Goal: Information Seeking & Learning: Learn about a topic

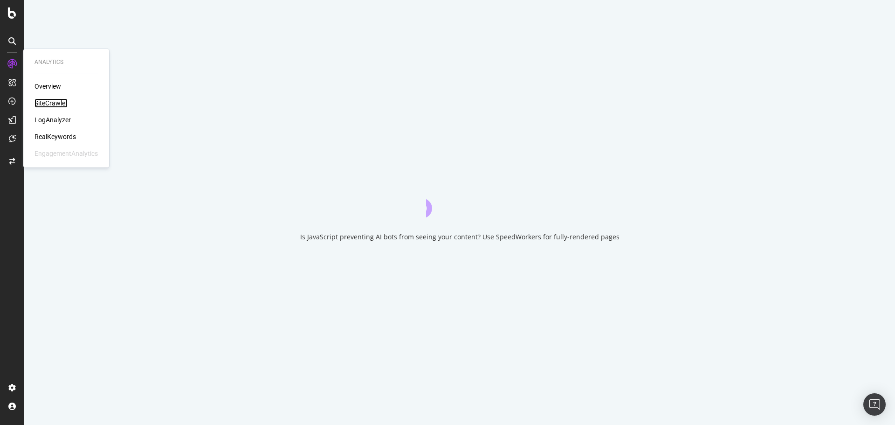
click at [48, 102] on div "SiteCrawler" at bounding box center [51, 102] width 33 height 9
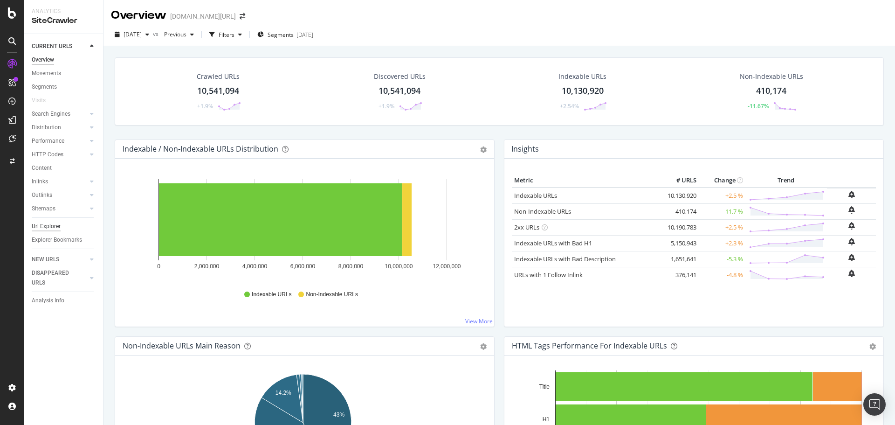
click at [50, 227] on div "Url Explorer" at bounding box center [46, 227] width 29 height 10
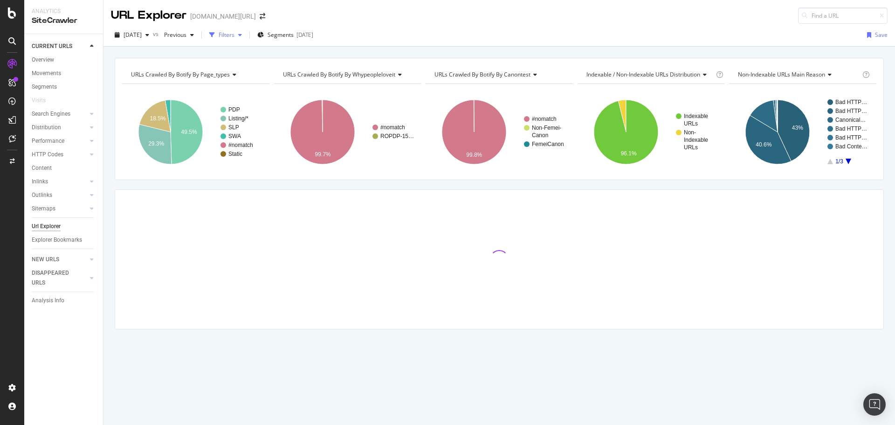
click at [235, 38] on div "Filters" at bounding box center [227, 35] width 16 height 8
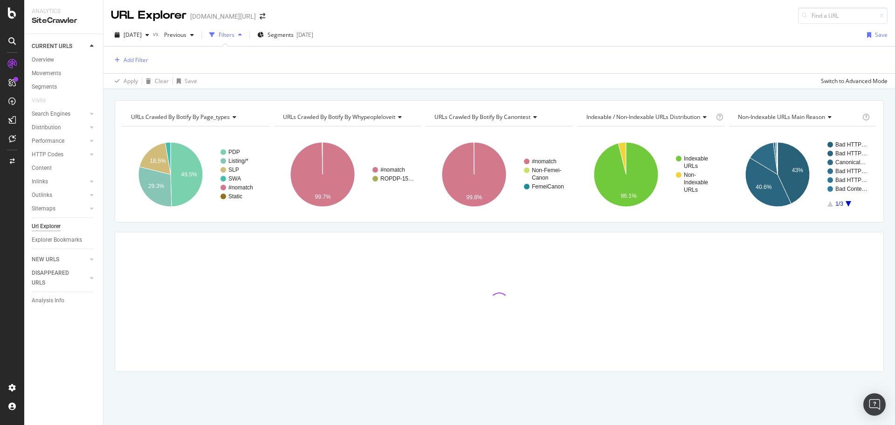
drag, startPoint x: 390, startPoint y: 23, endPoint x: 383, endPoint y: 26, distance: 7.4
click at [389, 24] on div "[DATE] vs Previous Filters Segments [DATE] Save Add Filter Apply Clear Save Swi…" at bounding box center [500, 56] width 792 height 65
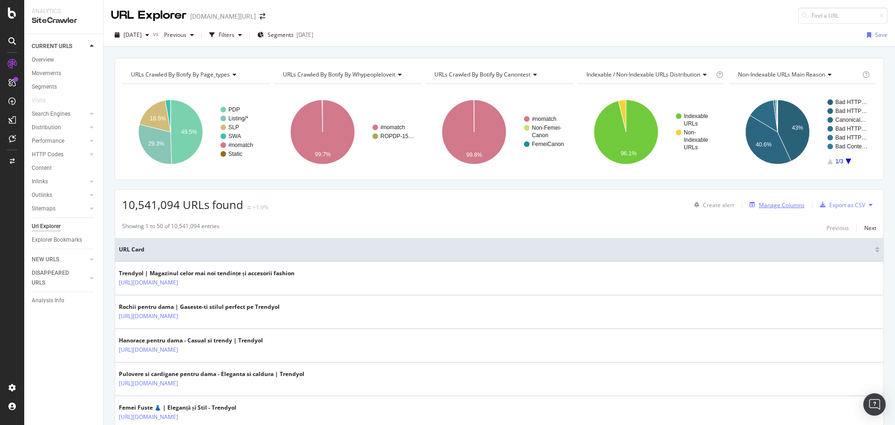
click at [787, 205] on div "Manage Columns" at bounding box center [782, 205] width 46 height 8
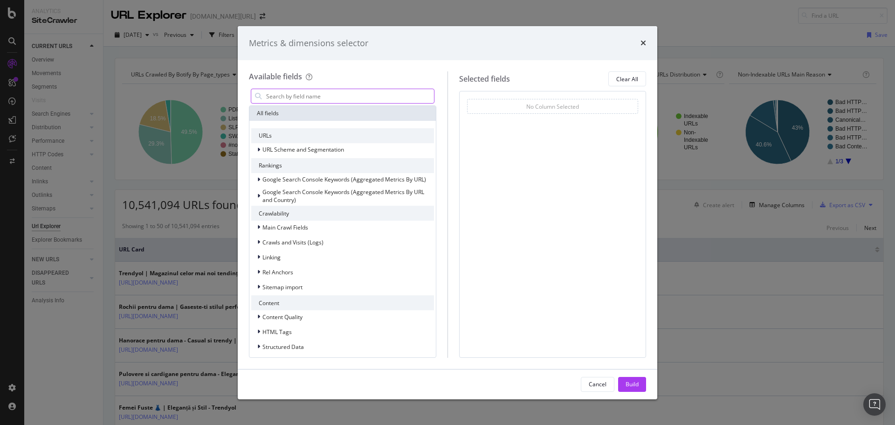
click at [342, 99] on input "modal" at bounding box center [349, 96] width 169 height 14
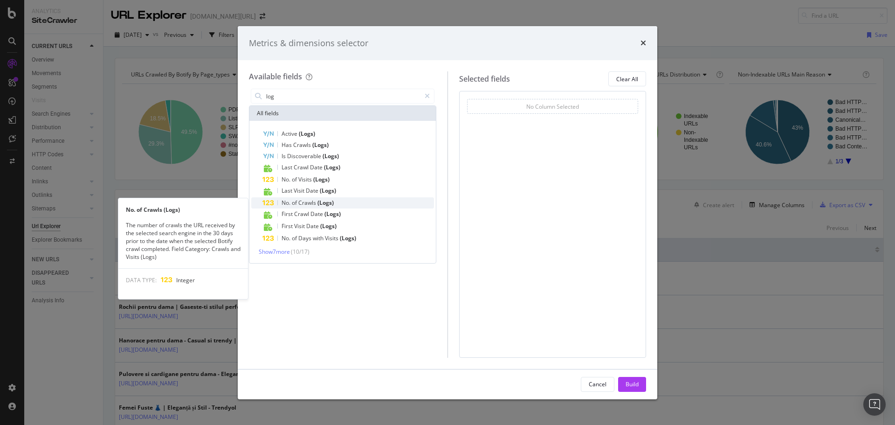
type input "log"
click at [356, 203] on div "No. of Crawls (Logs)" at bounding box center [349, 202] width 172 height 11
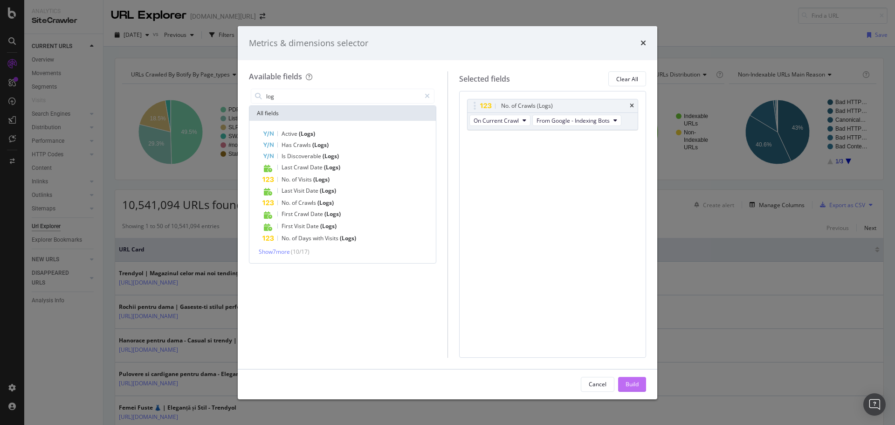
click at [630, 381] on div "Build" at bounding box center [632, 384] width 13 height 8
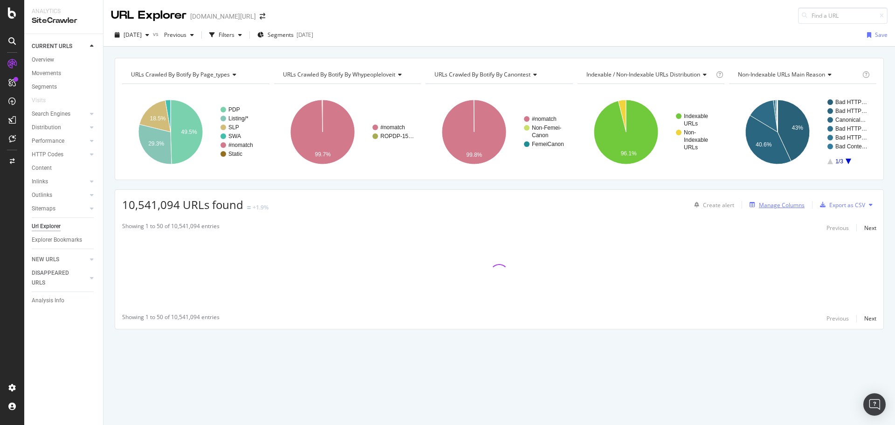
click at [780, 204] on div "Manage Columns" at bounding box center [782, 205] width 46 height 8
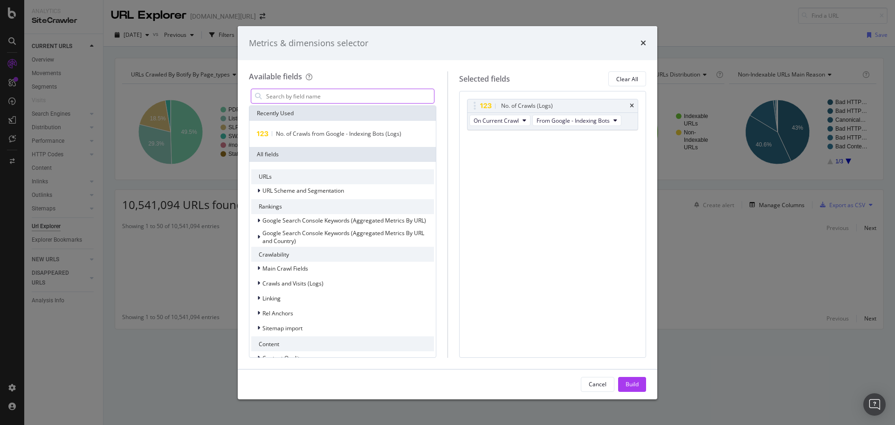
click at [365, 93] on input "modal" at bounding box center [349, 96] width 169 height 14
type input "m"
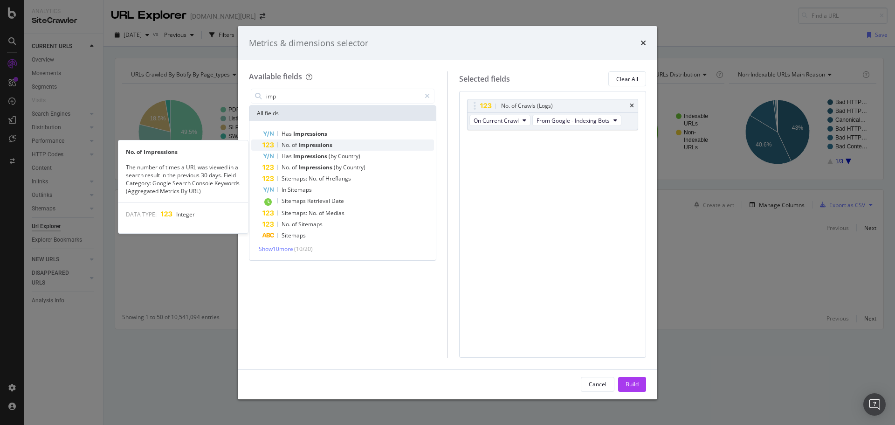
type input "imp"
click at [305, 147] on span "Impressions" at bounding box center [315, 145] width 34 height 8
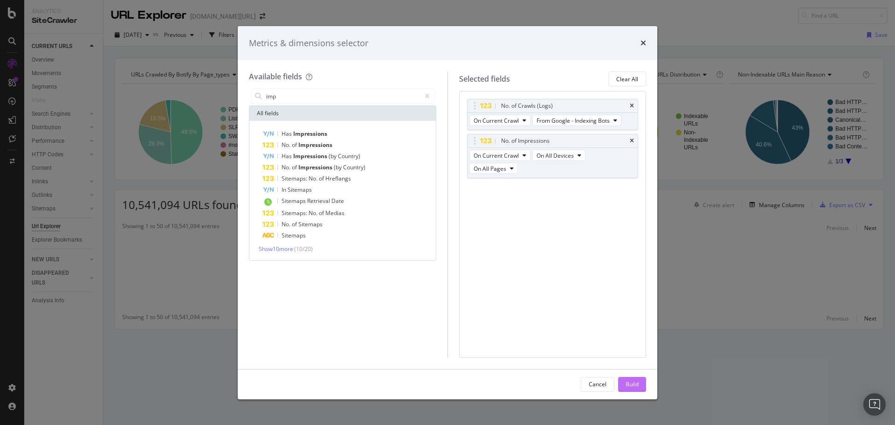
click at [631, 381] on div "Build" at bounding box center [632, 384] width 13 height 8
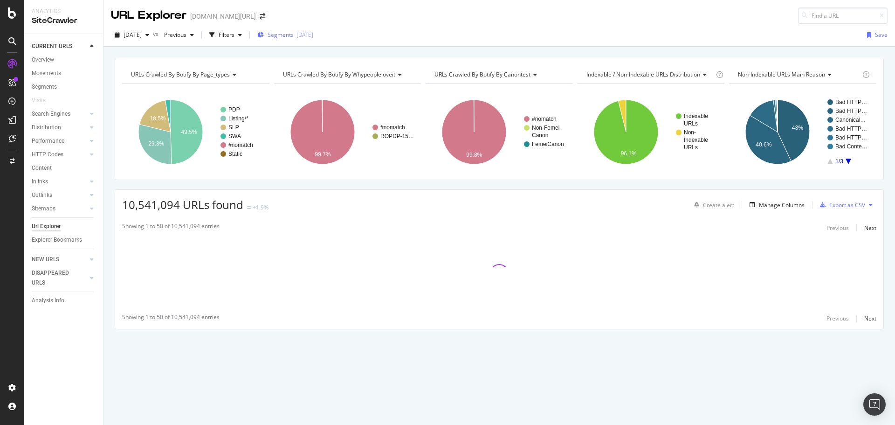
click at [313, 33] on div "[DATE]" at bounding box center [305, 35] width 17 height 8
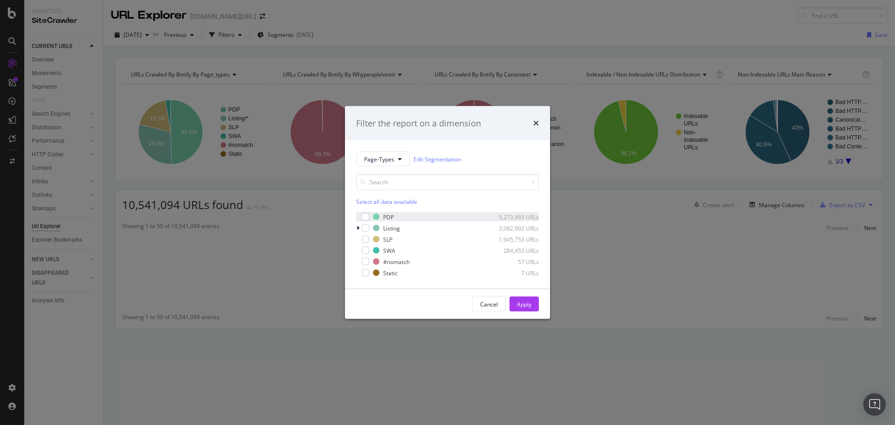
click at [364, 221] on div "PDP 5,273,465 URLs" at bounding box center [447, 216] width 183 height 9
click at [366, 219] on div "modal" at bounding box center [365, 216] width 7 height 7
click at [369, 217] on div "PDP 5,273,465 URLs" at bounding box center [447, 216] width 183 height 9
click at [531, 306] on div "Apply" at bounding box center [524, 304] width 14 height 8
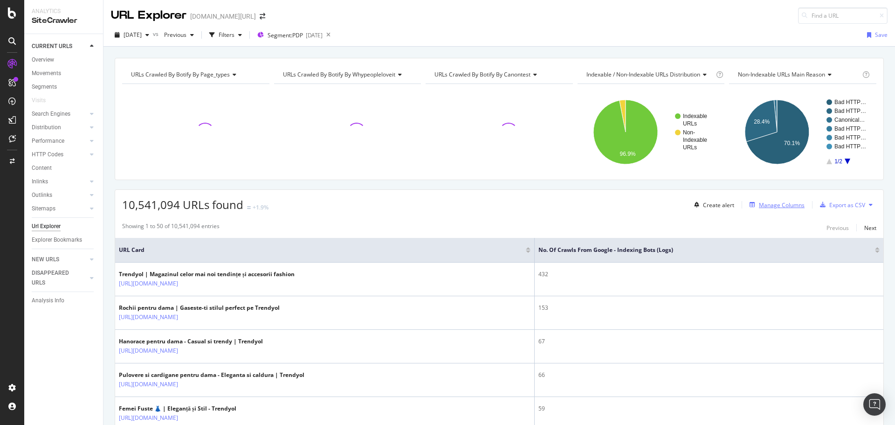
click at [771, 203] on div "Manage Columns" at bounding box center [782, 205] width 46 height 8
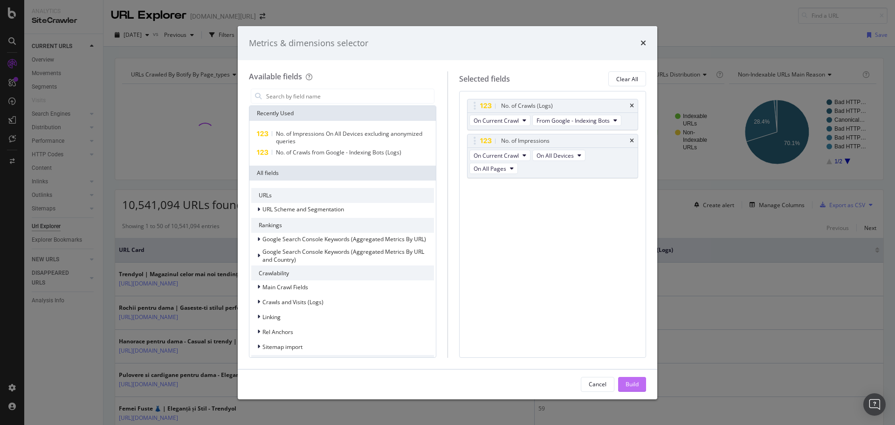
click at [637, 387] on div "Build" at bounding box center [632, 384] width 13 height 8
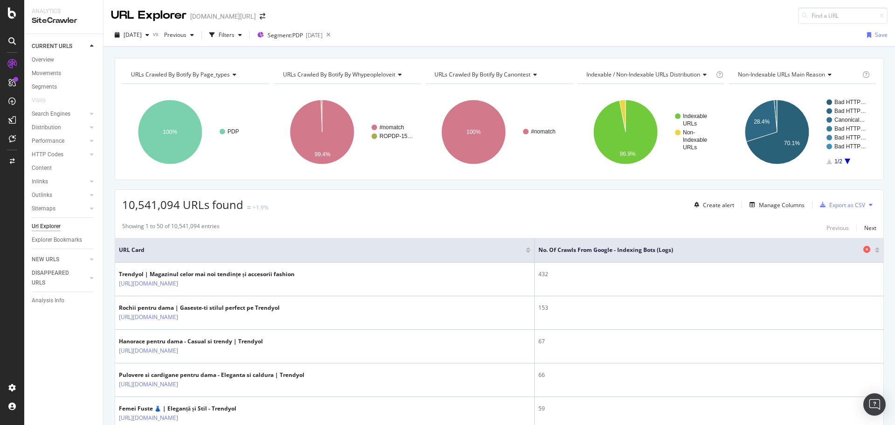
click at [633, 255] on th "No. of Crawls from Google - Indexing Bots (Logs)" at bounding box center [709, 250] width 349 height 25
click at [639, 251] on span "No. of Crawls from Google - Indexing Bots (Logs)" at bounding box center [700, 250] width 323 height 8
click at [641, 250] on span "No. of Crawls from Google - Indexing Bots (Logs)" at bounding box center [700, 250] width 323 height 8
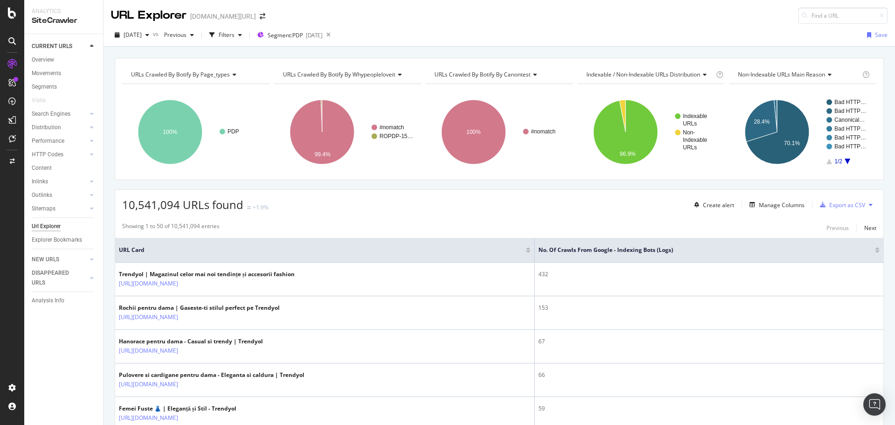
click at [762, 206] on div "Manage Columns" at bounding box center [782, 205] width 46 height 8
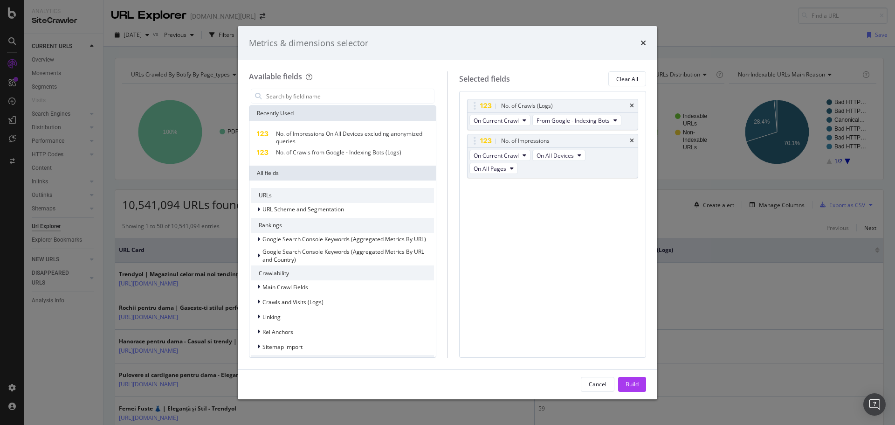
click at [686, 229] on div "Metrics & dimensions selector Available fields Recently Used No. of Impressions…" at bounding box center [447, 212] width 895 height 425
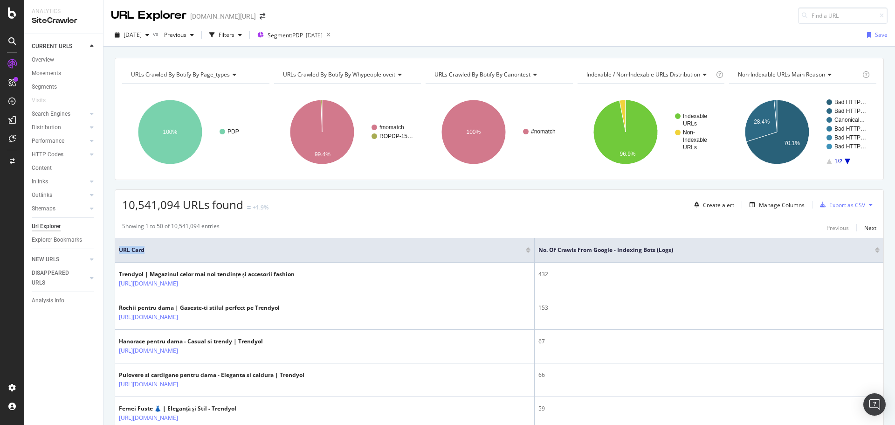
drag, startPoint x: 564, startPoint y: 244, endPoint x: 445, endPoint y: 243, distance: 118.9
click at [435, 242] on th "URL Card" at bounding box center [325, 250] width 420 height 25
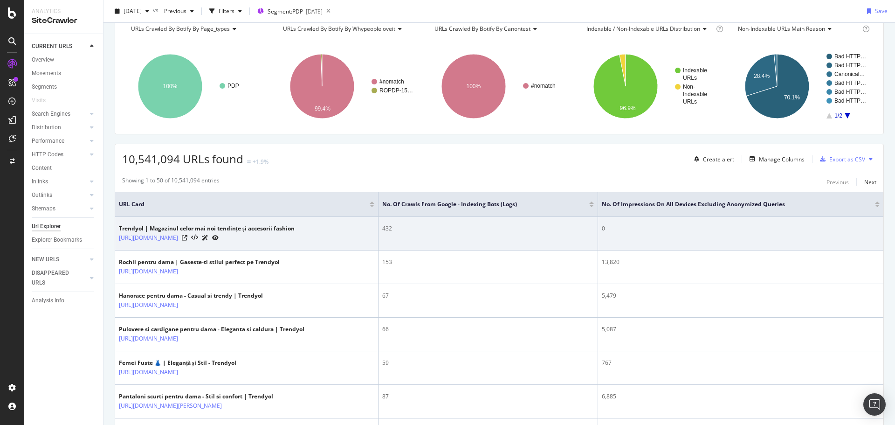
scroll to position [89, 0]
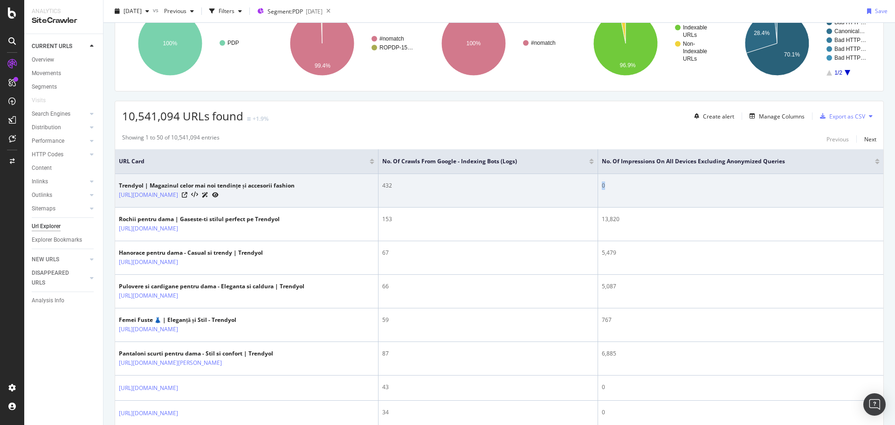
drag, startPoint x: 628, startPoint y: 187, endPoint x: 612, endPoint y: 193, distance: 17.1
click at [609, 187] on tr "Trendyol | Magazinul celor mai noi tendințe și accesorii fashion [URL][DOMAIN_N…" at bounding box center [499, 191] width 769 height 34
click at [644, 204] on td "0" at bounding box center [740, 191] width 285 height 34
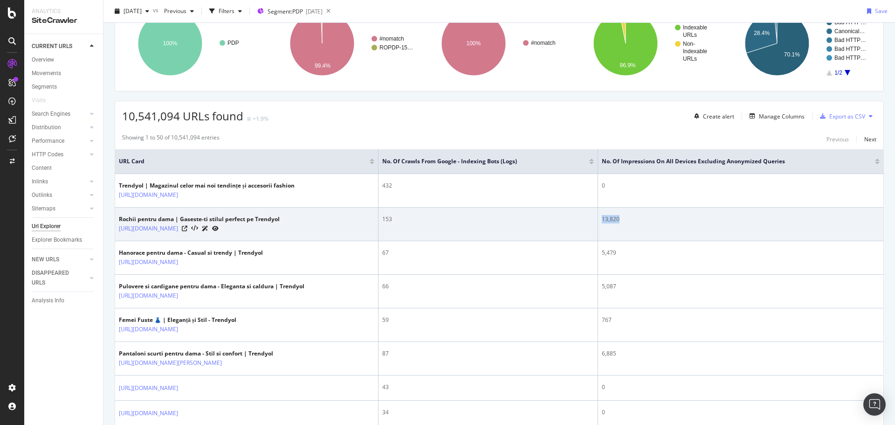
drag, startPoint x: 651, startPoint y: 219, endPoint x: 655, endPoint y: 223, distance: 5.3
click at [582, 217] on tr "Rochii pentru dama | Gaseste-ti stilul perfect pe Trendyol [URL][DOMAIN_NAME] 1…" at bounding box center [499, 225] width 769 height 34
click at [687, 225] on td "13,820" at bounding box center [740, 225] width 285 height 34
drag, startPoint x: 419, startPoint y: 225, endPoint x: 368, endPoint y: 224, distance: 51.8
click at [361, 223] on tr "Rochii pentru dama | Gaseste-ti stilul perfect pe Trendyol [URL][DOMAIN_NAME] 1…" at bounding box center [499, 225] width 769 height 34
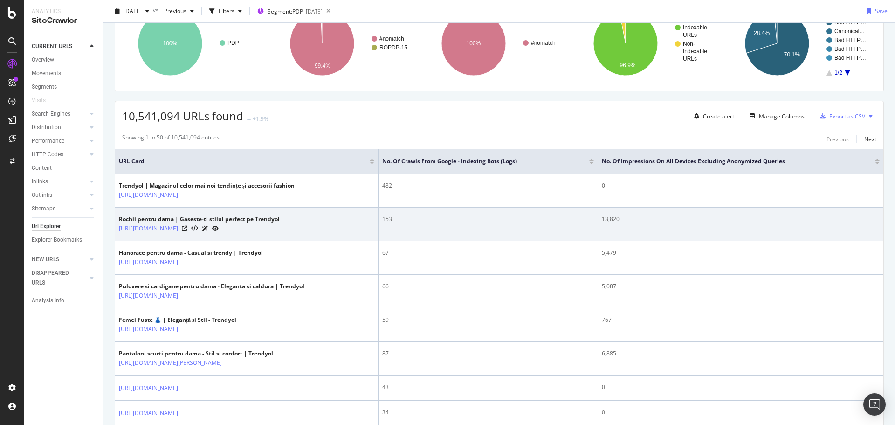
click at [464, 231] on td "153" at bounding box center [489, 225] width 220 height 34
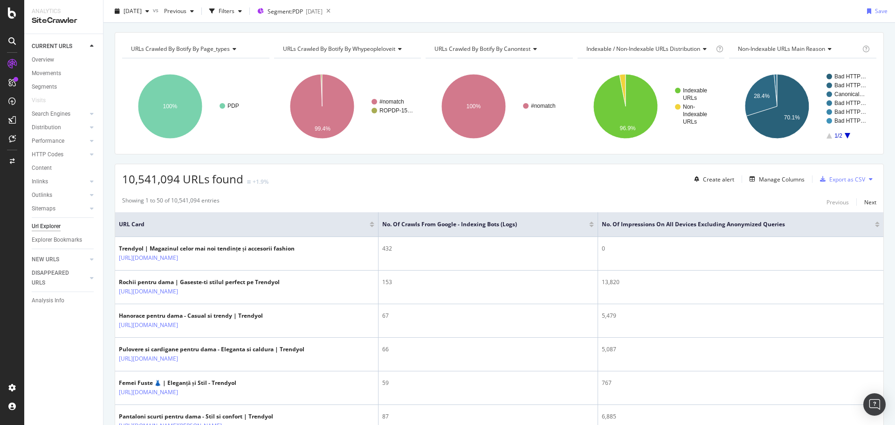
scroll to position [0, 0]
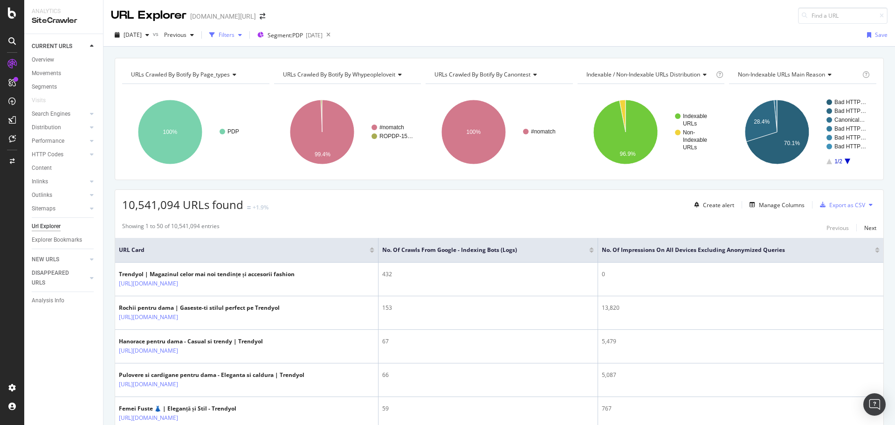
click at [246, 40] on div "Filters" at bounding box center [226, 35] width 40 height 14
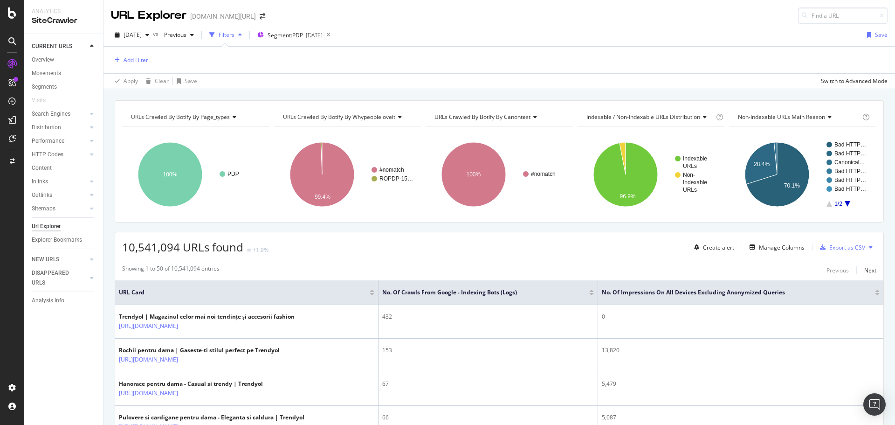
click at [146, 69] on div "Add Filter" at bounding box center [499, 60] width 777 height 27
click at [143, 62] on div "Add Filter" at bounding box center [136, 60] width 25 height 8
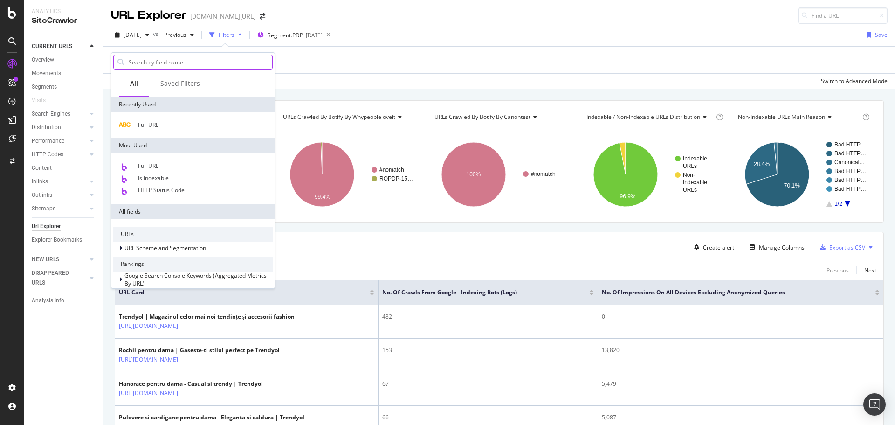
click at [167, 65] on input "text" at bounding box center [200, 62] width 145 height 14
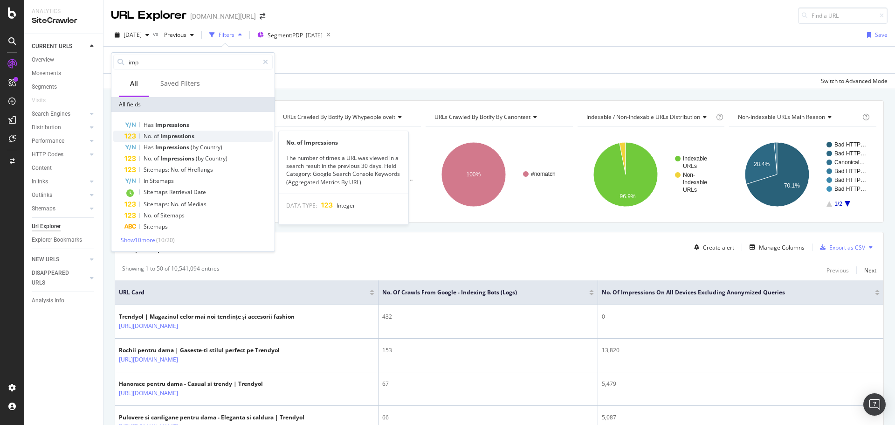
type input "imp"
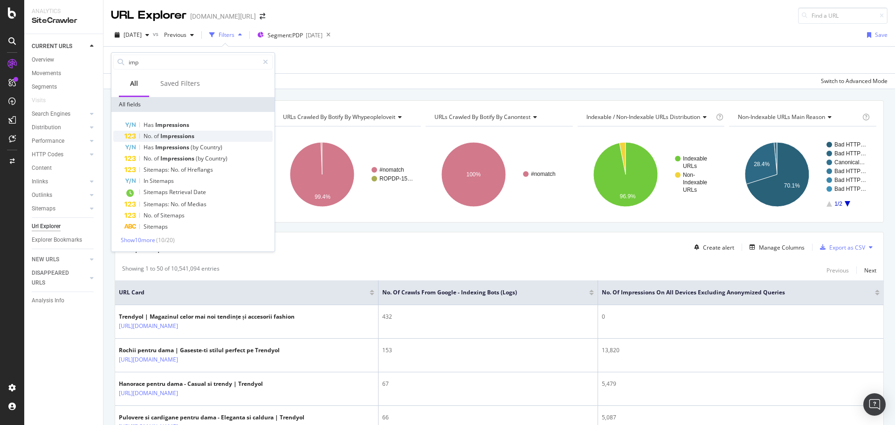
click at [148, 138] on span "No." at bounding box center [149, 136] width 10 height 8
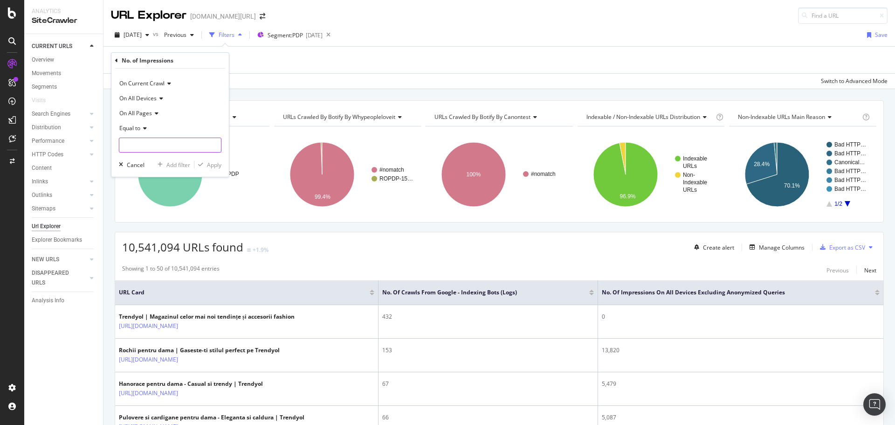
click at [145, 139] on input "number" at bounding box center [170, 145] width 103 height 15
type input "0"
click at [210, 163] on div "Apply" at bounding box center [214, 165] width 14 height 8
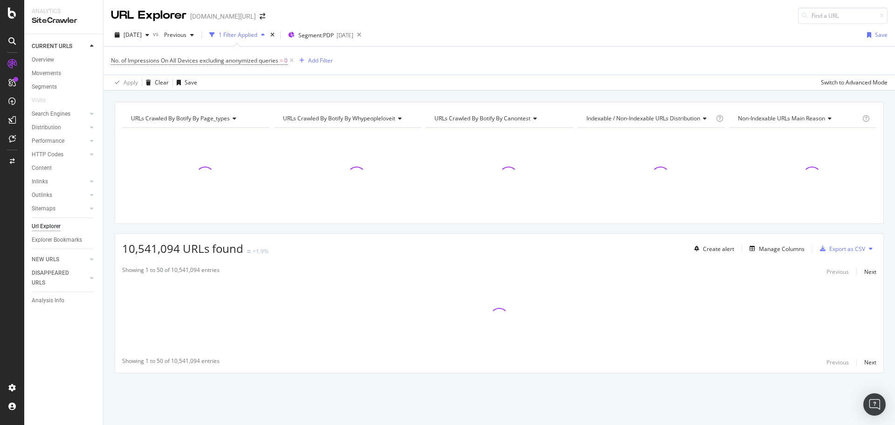
click at [350, 3] on div "URL Explorer [DOMAIN_NAME][URL]" at bounding box center [500, 12] width 792 height 24
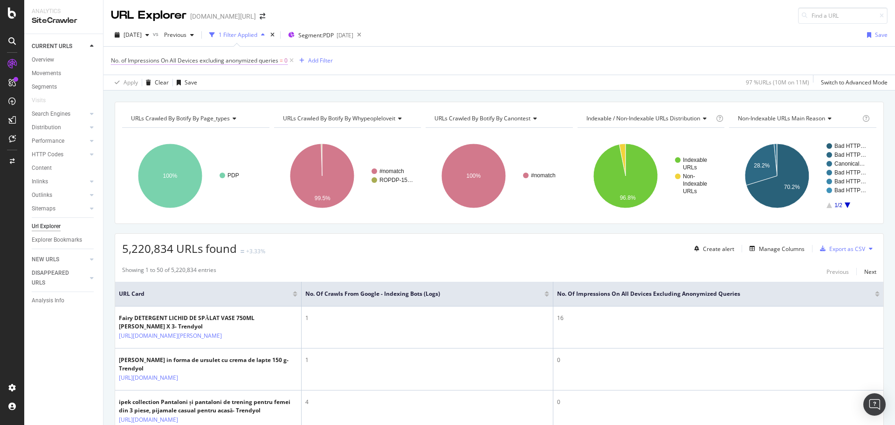
click at [253, 61] on span "No. of Impressions On All Devices excluding anonymized queries" at bounding box center [194, 60] width 167 height 8
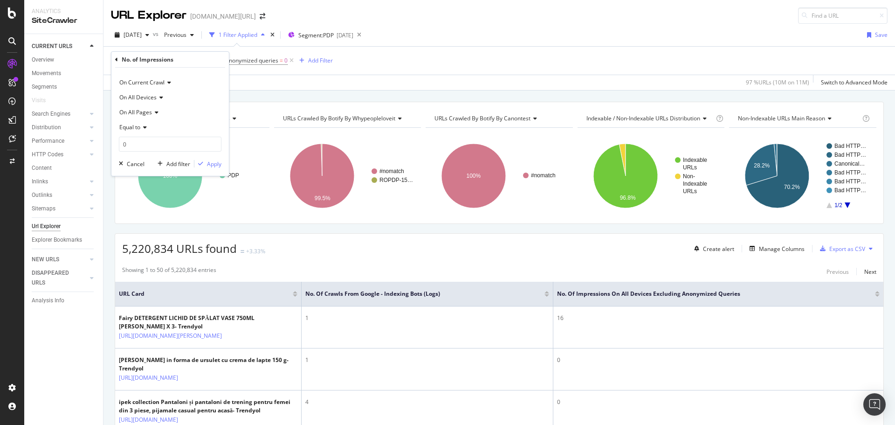
click at [156, 111] on icon at bounding box center [155, 113] width 7 height 6
click at [152, 96] on span "On All Devices" at bounding box center [137, 97] width 37 height 8
drag, startPoint x: 152, startPoint y: 96, endPoint x: 153, endPoint y: 82, distance: 14.5
click at [152, 96] on span "On All Devices" at bounding box center [137, 97] width 37 height 8
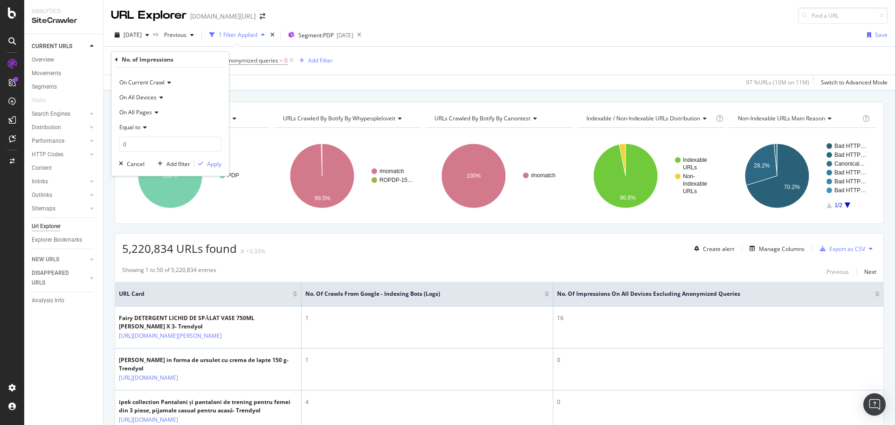
click at [153, 82] on span "On Current Crawl" at bounding box center [141, 82] width 45 height 8
click at [155, 80] on span "On Current Crawl" at bounding box center [141, 82] width 45 height 8
click at [144, 125] on icon at bounding box center [143, 128] width 7 height 6
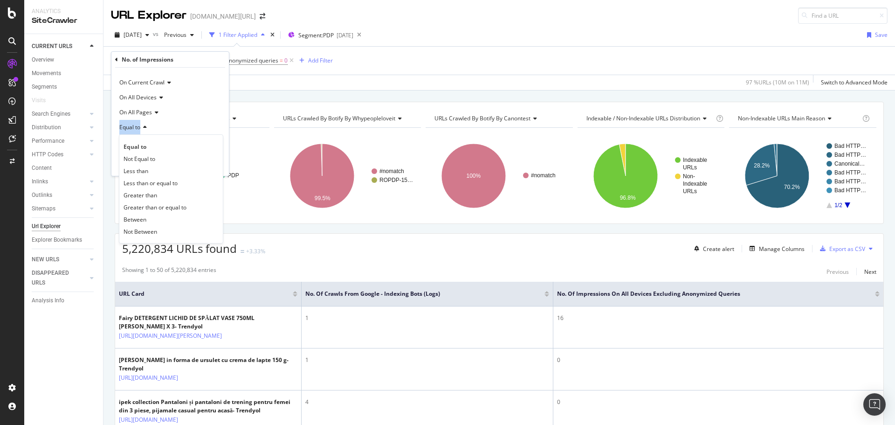
click at [144, 125] on icon at bounding box center [143, 128] width 7 height 6
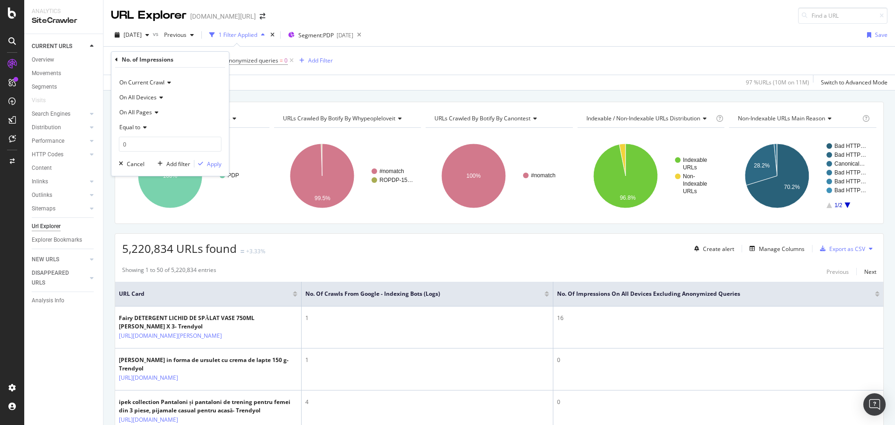
click at [495, 34] on div "[DATE] vs Previous 1 Filter Applied Segment: PDP [DATE] Save" at bounding box center [500, 37] width 792 height 19
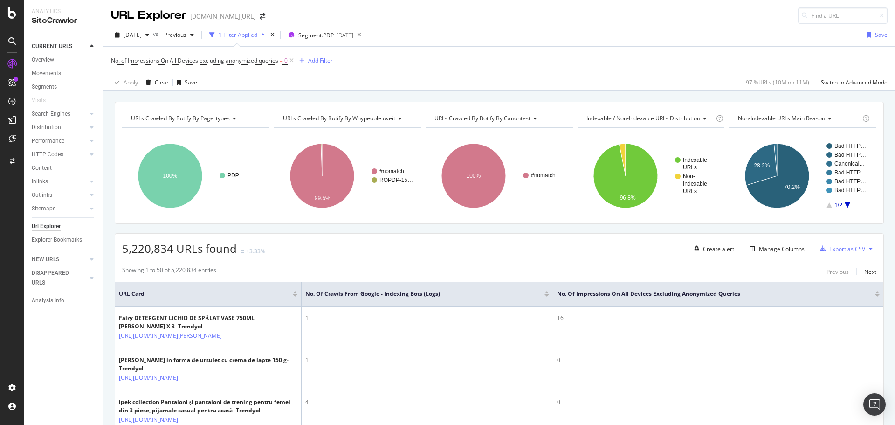
click at [516, 39] on div "[DATE] vs Previous 1 Filter Applied Segment: PDP [DATE] Save" at bounding box center [500, 37] width 792 height 19
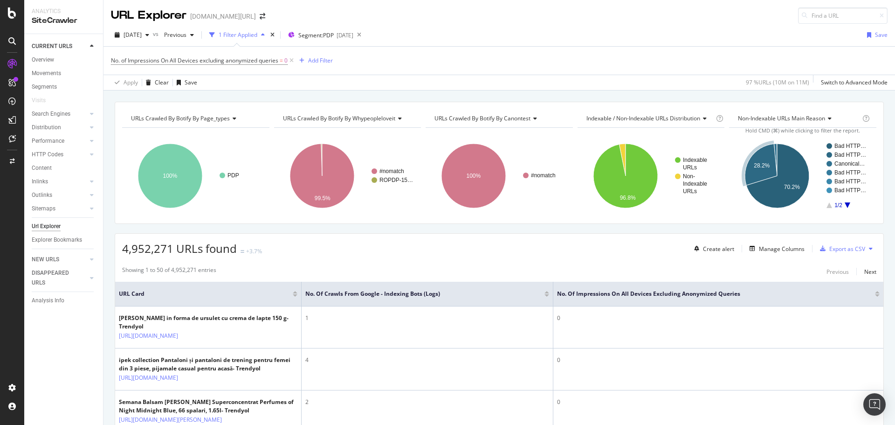
click at [534, 27] on div "[DATE] vs Previous 1 Filter Applied Segment: PDP [DATE] Save No. of Impressions…" at bounding box center [500, 57] width 792 height 67
click at [775, 251] on div "Manage Columns" at bounding box center [782, 249] width 46 height 8
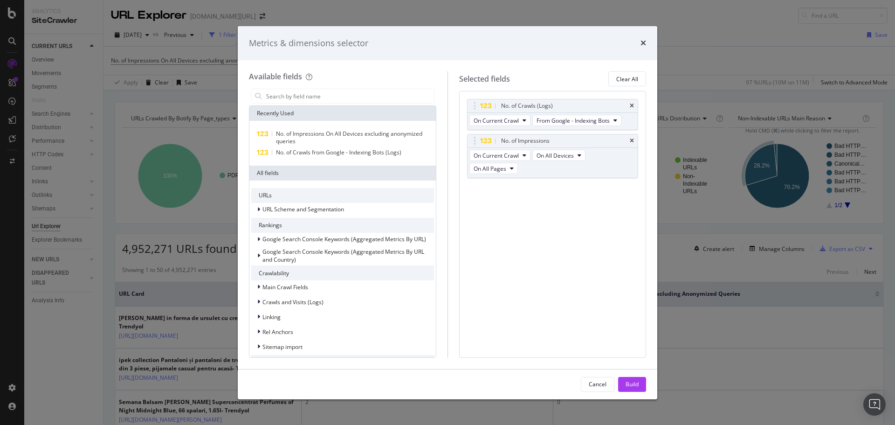
click at [704, 52] on div "Metrics & dimensions selector Available fields Recently Used No. of Impressions…" at bounding box center [447, 212] width 895 height 425
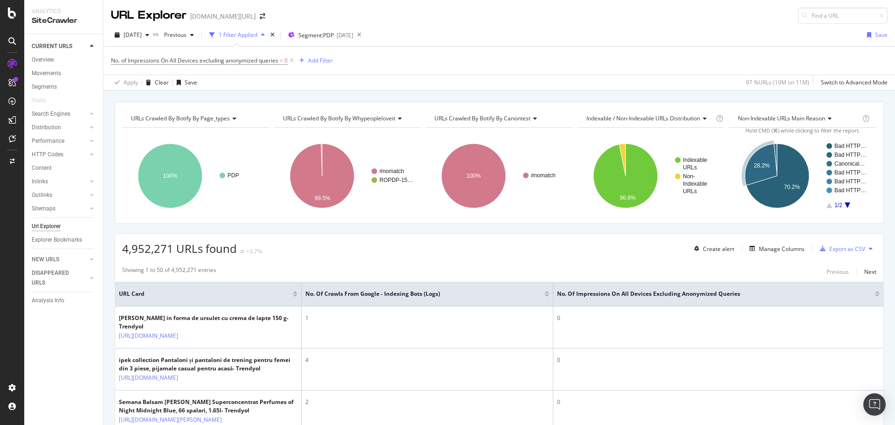
click at [601, 27] on div "[DATE] vs Previous 1 Filter Applied Segment: PDP [DATE] Save No. of Impressions…" at bounding box center [500, 57] width 792 height 67
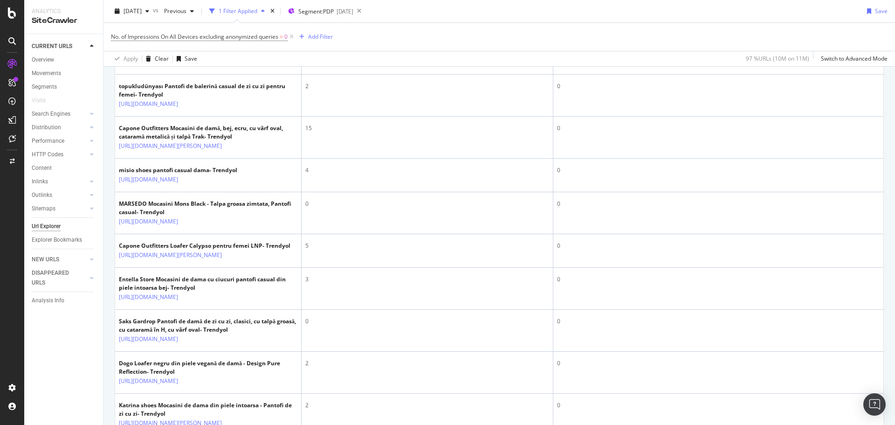
scroll to position [1768, 0]
